Goal: Task Accomplishment & Management: Manage account settings

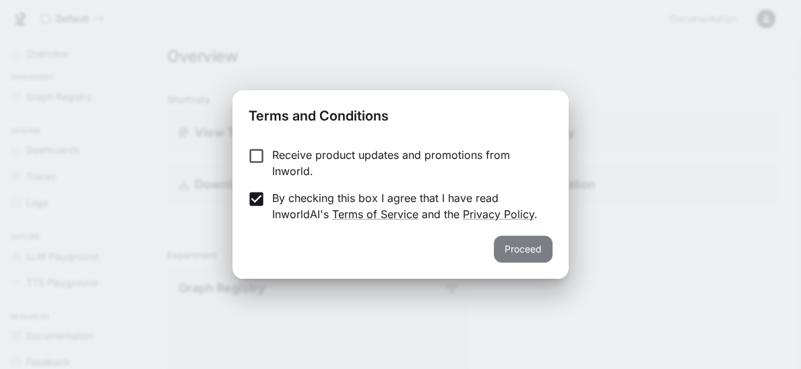
click at [532, 249] on button "Proceed" at bounding box center [523, 249] width 59 height 27
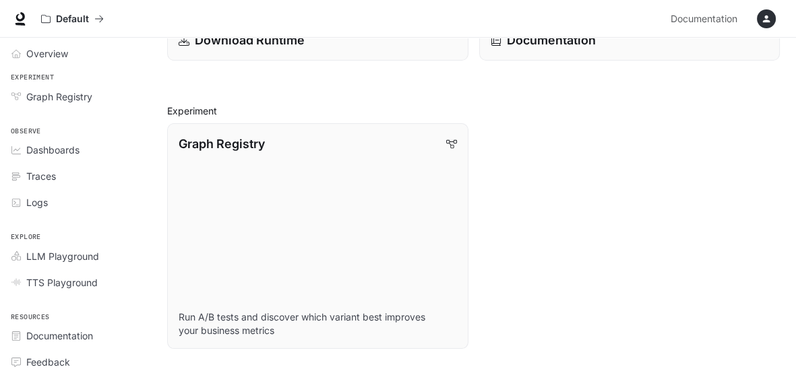
scroll to position [144, 0]
click at [56, 44] on link "Overview" at bounding box center [74, 54] width 139 height 24
click at [28, 49] on span "Overview" at bounding box center [47, 53] width 43 height 14
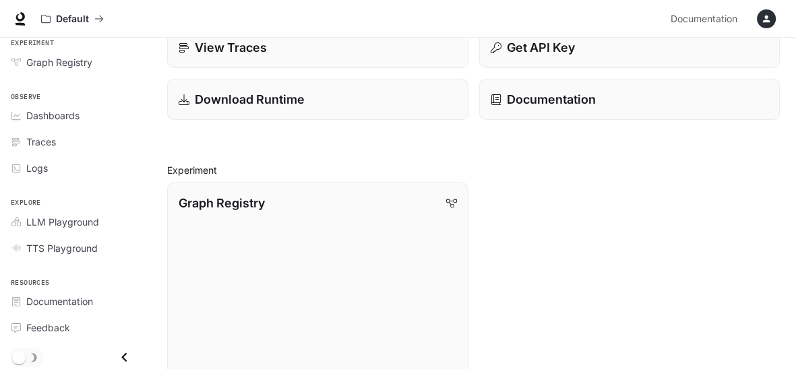
scroll to position [76, 0]
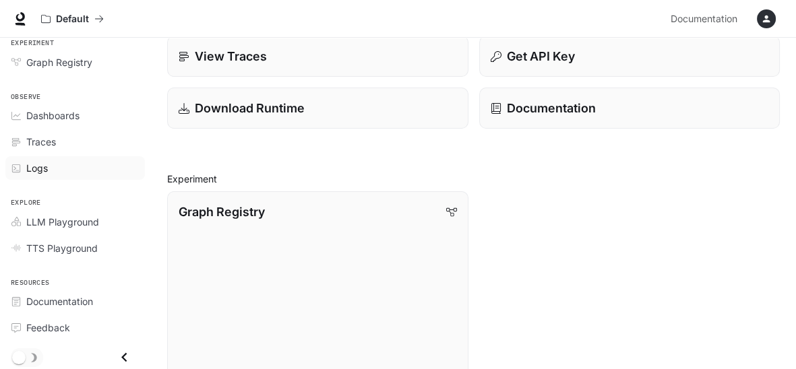
click at [29, 161] on span "Logs" at bounding box center [37, 168] width 22 height 14
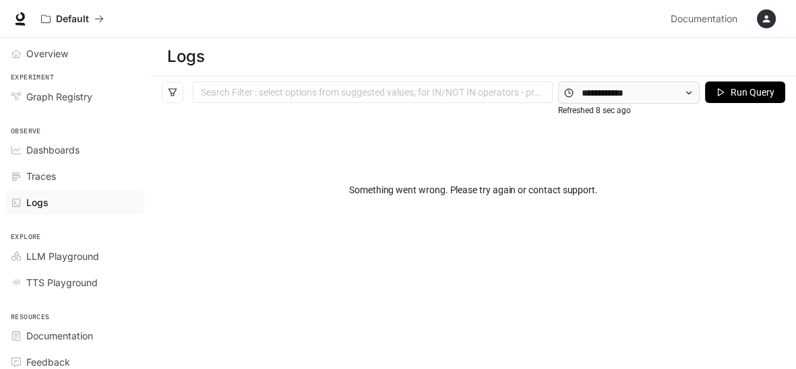
click at [763, 28] on button "button" at bounding box center [766, 18] width 27 height 27
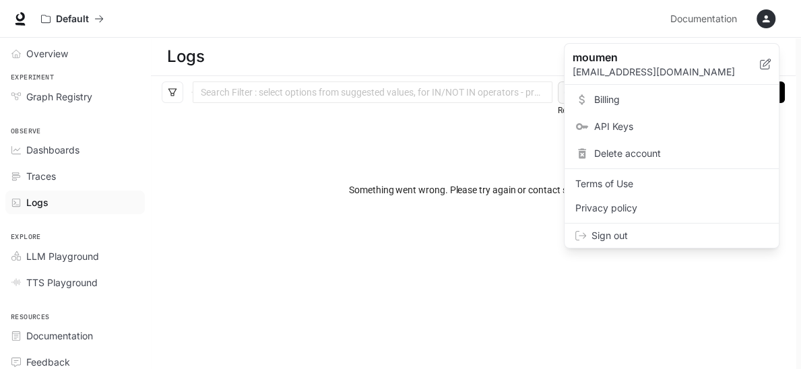
click at [602, 100] on span "Billing" at bounding box center [681, 99] width 174 height 13
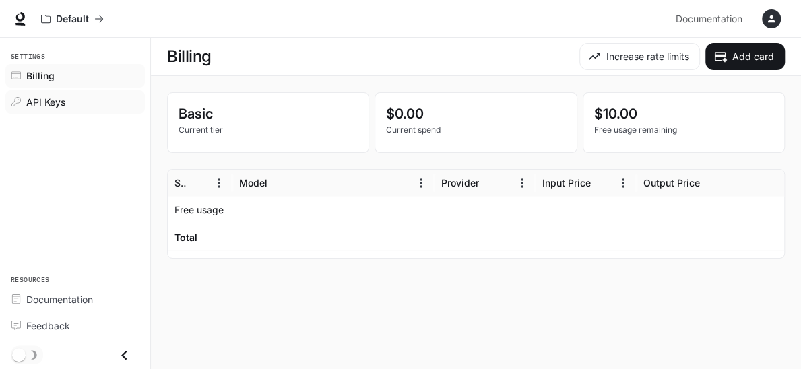
click at [40, 104] on span "API Keys" at bounding box center [45, 102] width 39 height 14
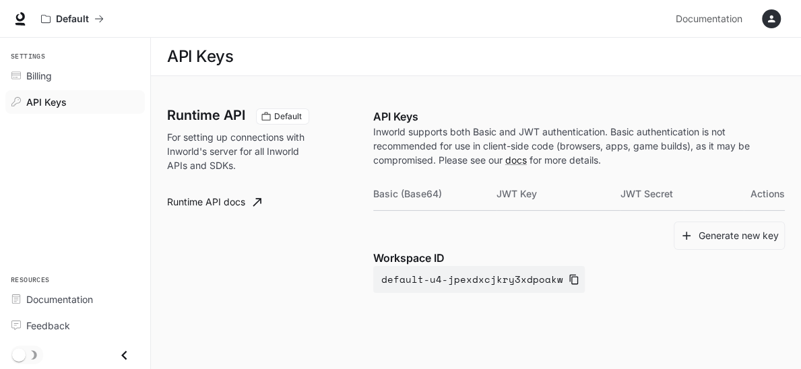
click at [769, 12] on div "button" at bounding box center [771, 18] width 19 height 19
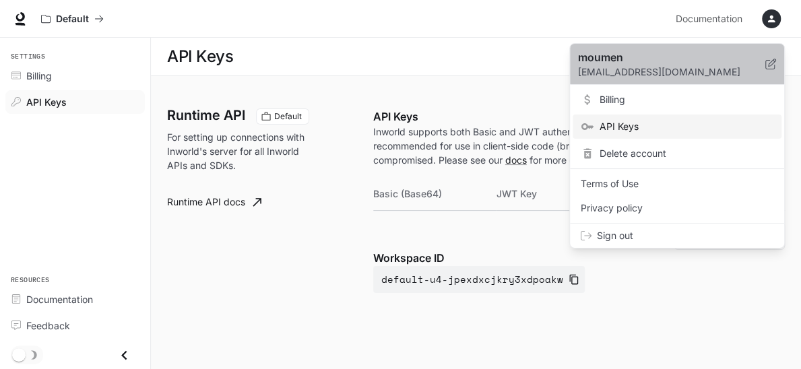
click at [771, 68] on icon at bounding box center [770, 64] width 11 height 11
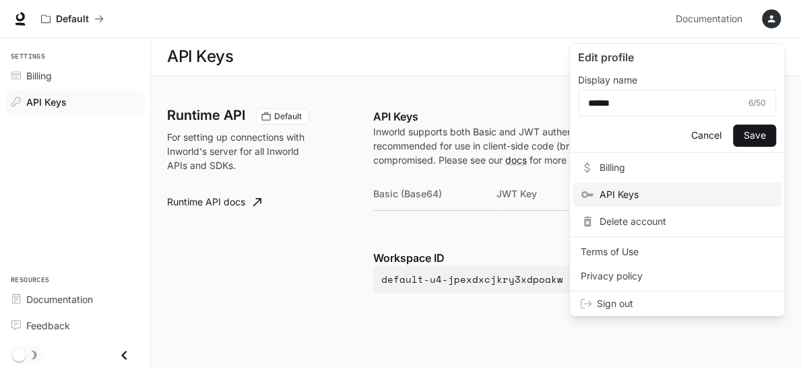
click at [636, 220] on span "Delete account" at bounding box center [687, 221] width 174 height 13
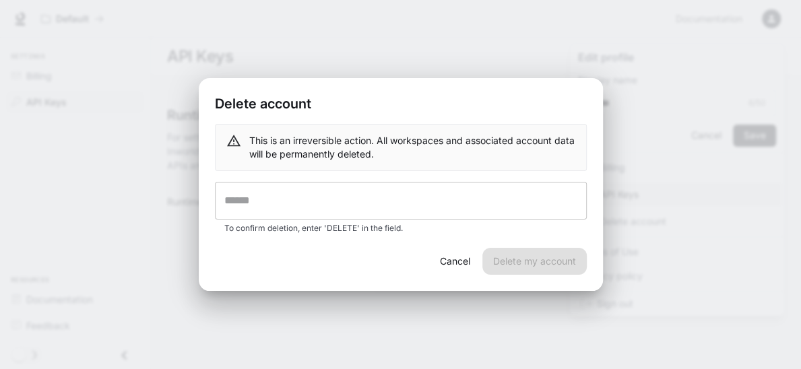
click at [234, 193] on input "text" at bounding box center [401, 201] width 372 height 38
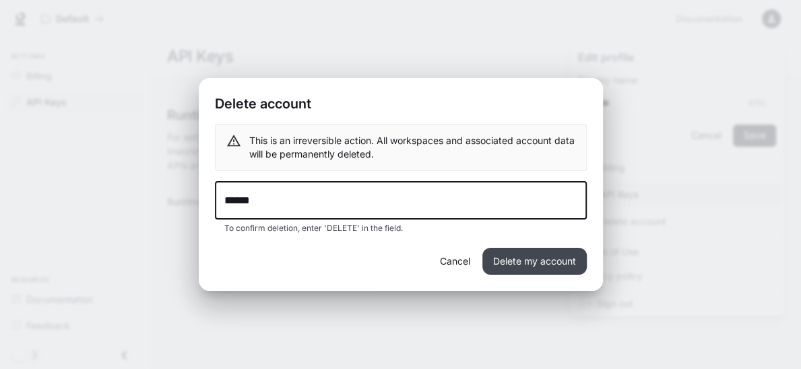
type input "******"
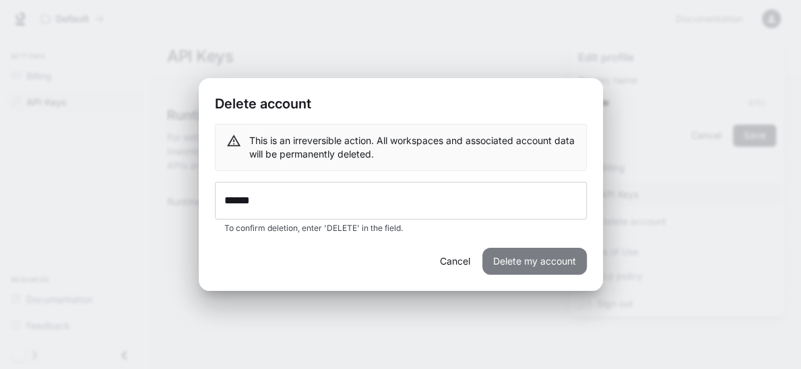
click at [507, 253] on button "Delete my account" at bounding box center [534, 261] width 104 height 27
